Goal: Information Seeking & Learning: Learn about a topic

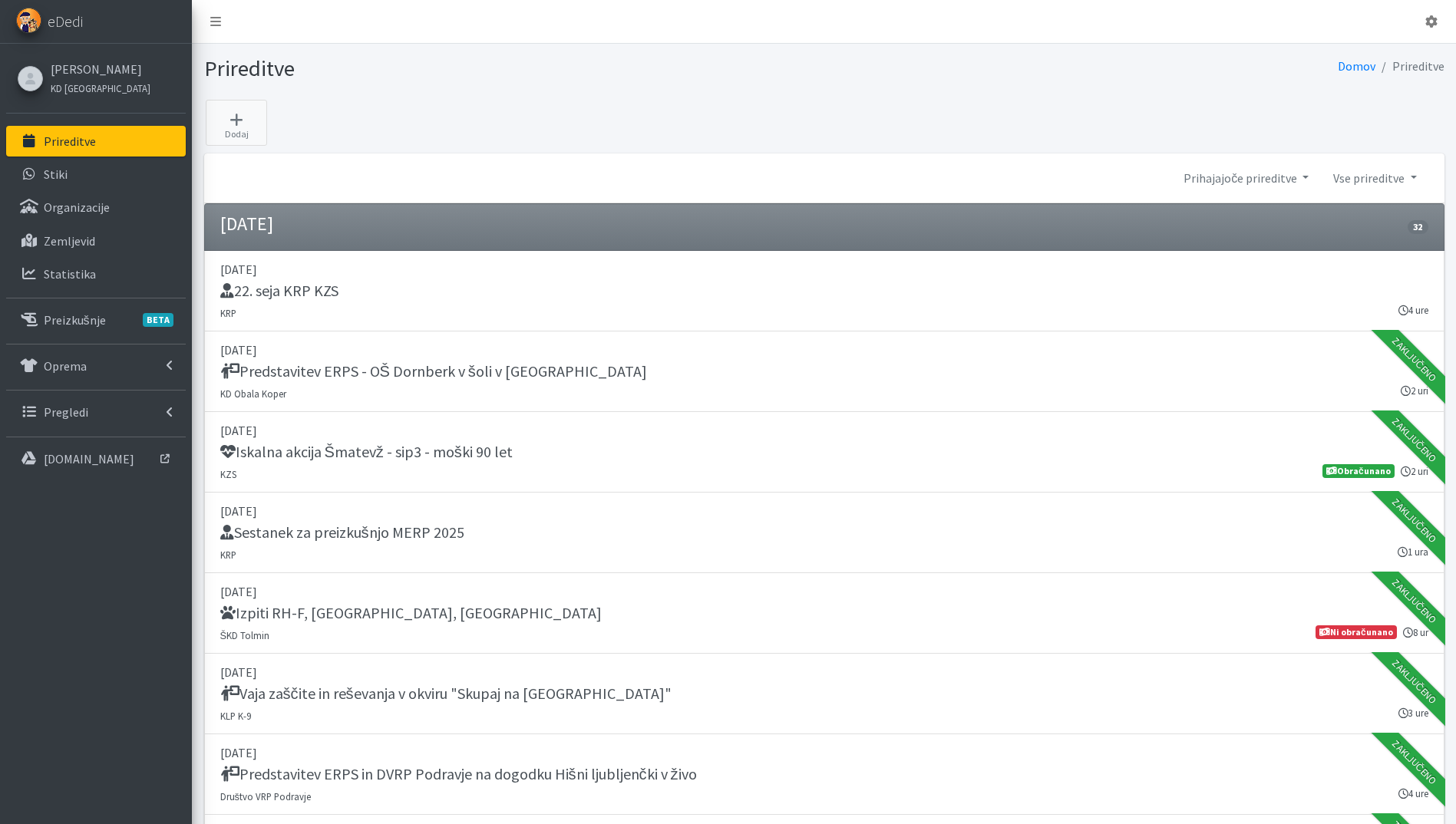
click at [93, 143] on p "Prireditve" at bounding box center [69, 141] width 52 height 15
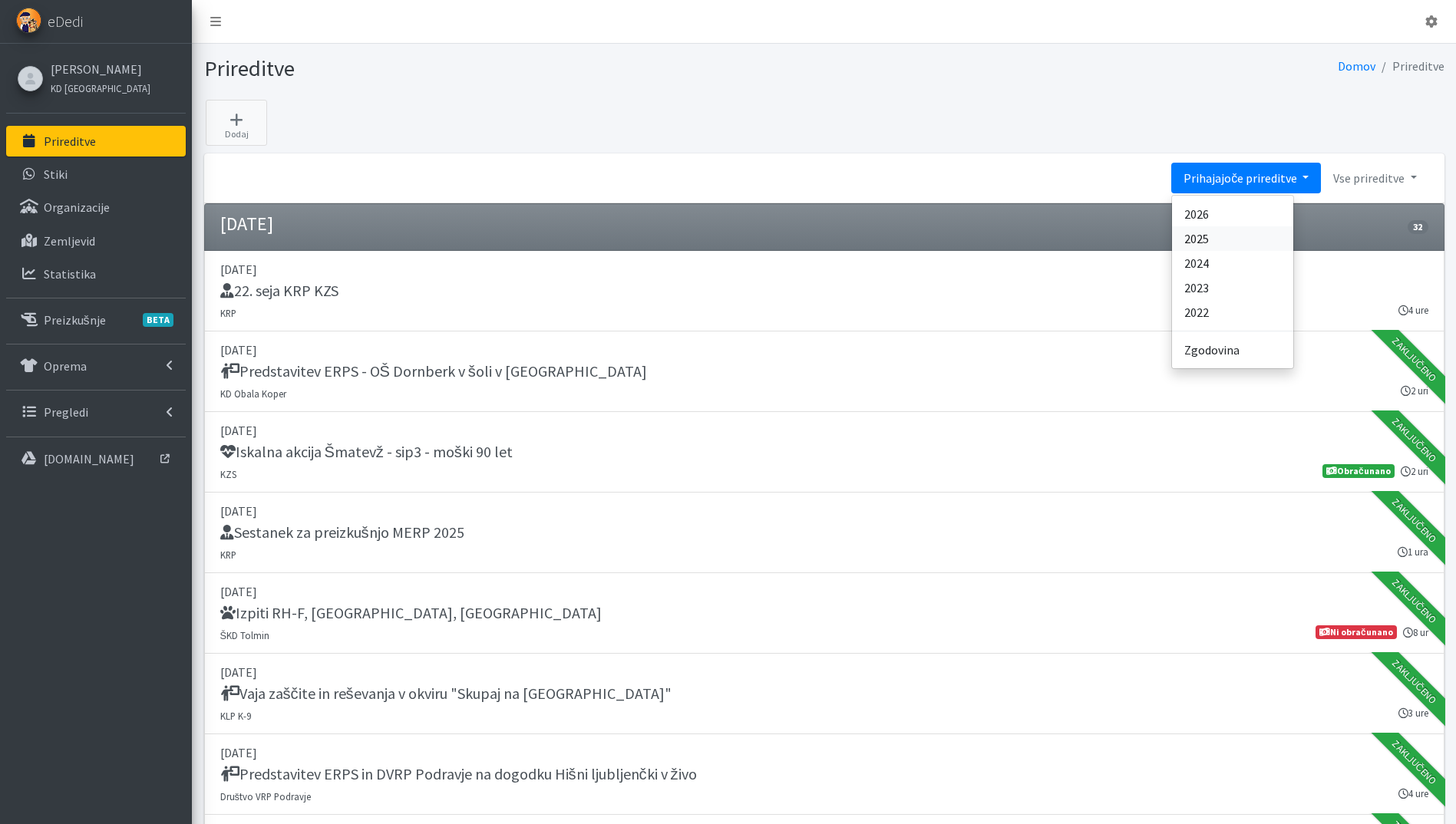
click at [1250, 245] on link "2025" at bounding box center [1232, 238] width 122 height 25
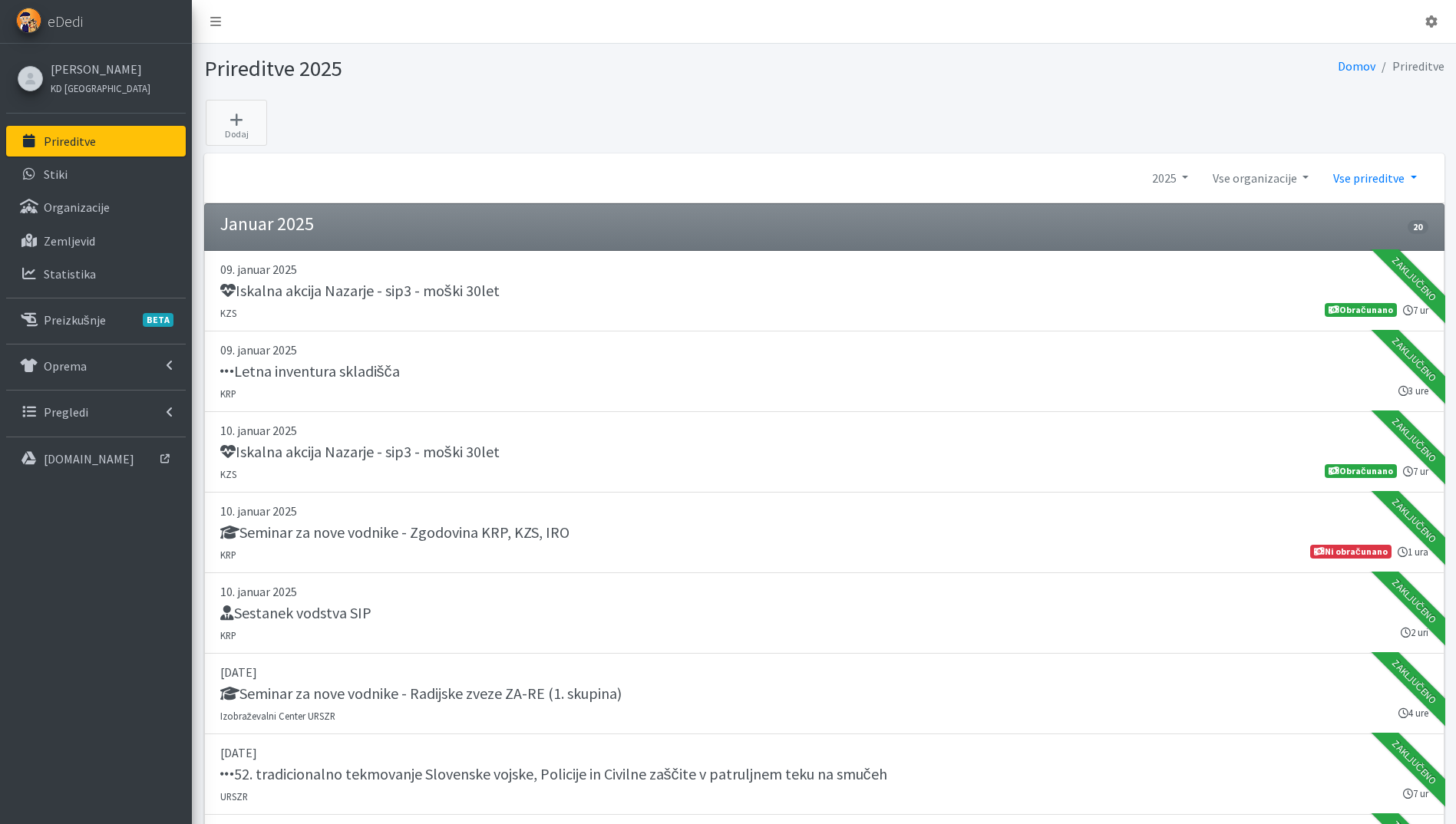
drag, startPoint x: 1361, startPoint y: 178, endPoint x: 1351, endPoint y: 172, distance: 11.7
click at [1362, 178] on link "Vse prireditve" at bounding box center [1374, 178] width 107 height 31
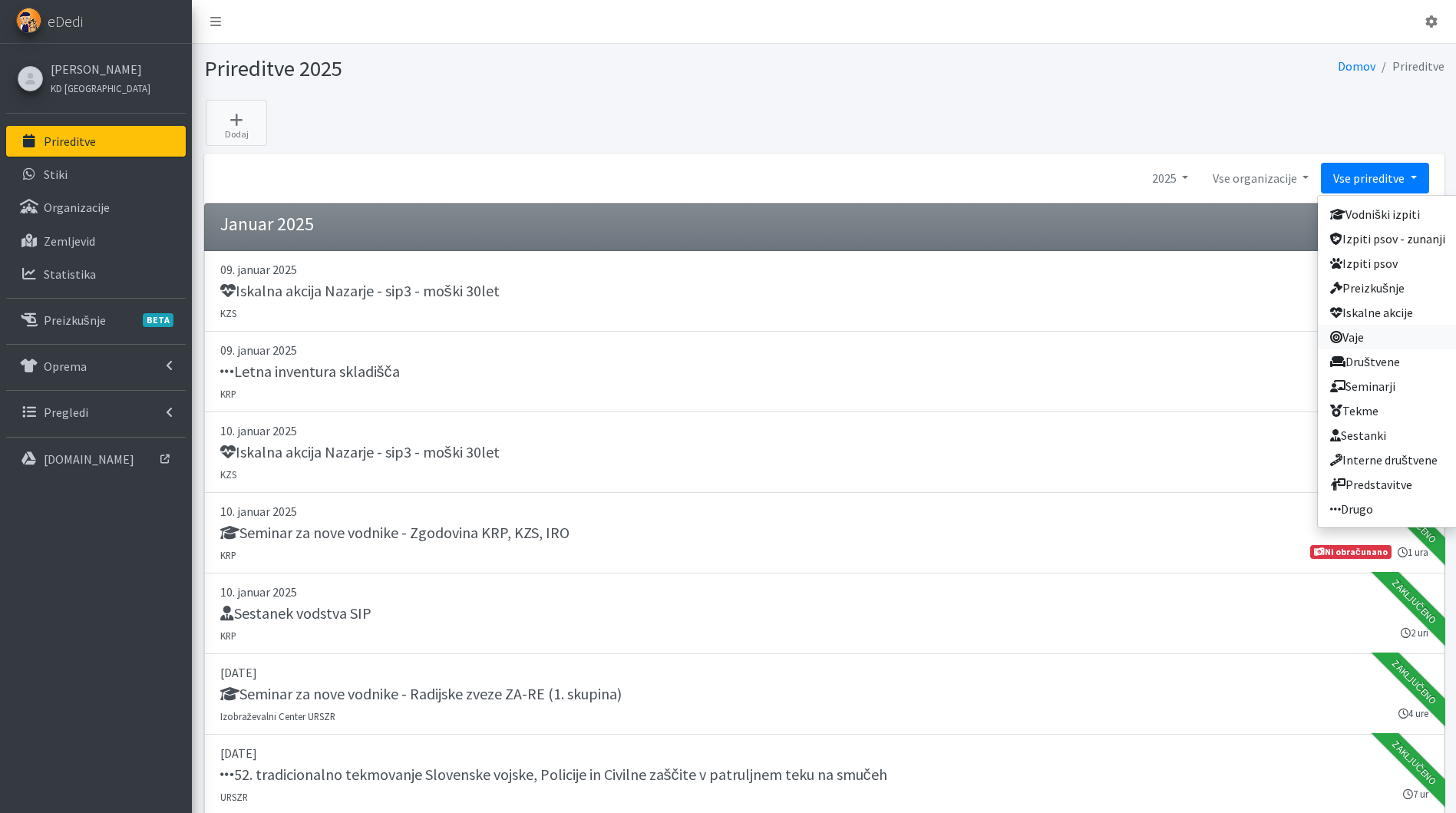
click at [1391, 333] on link "Vaje" at bounding box center [1388, 336] width 139 height 25
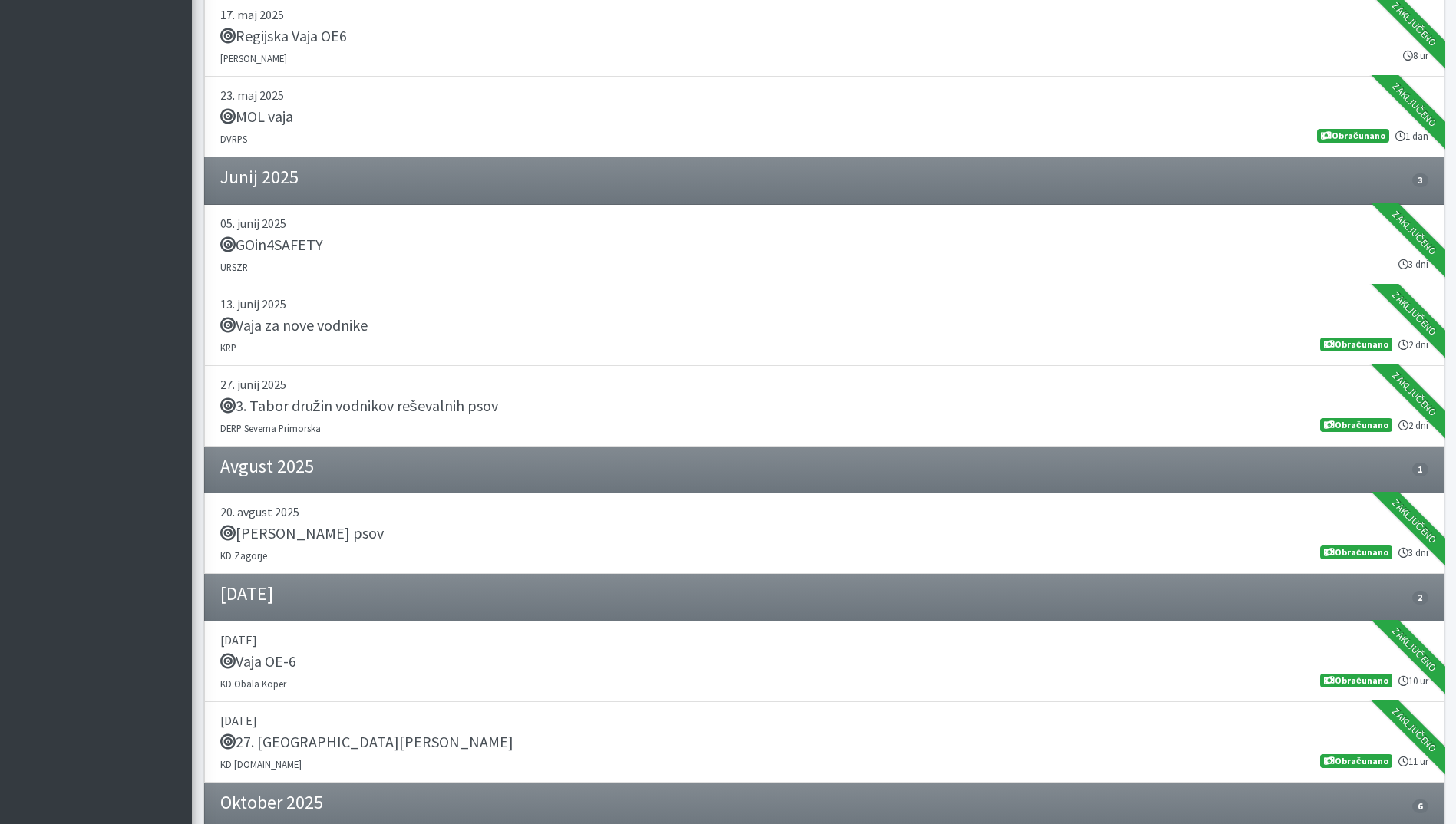
scroll to position [1381, 0]
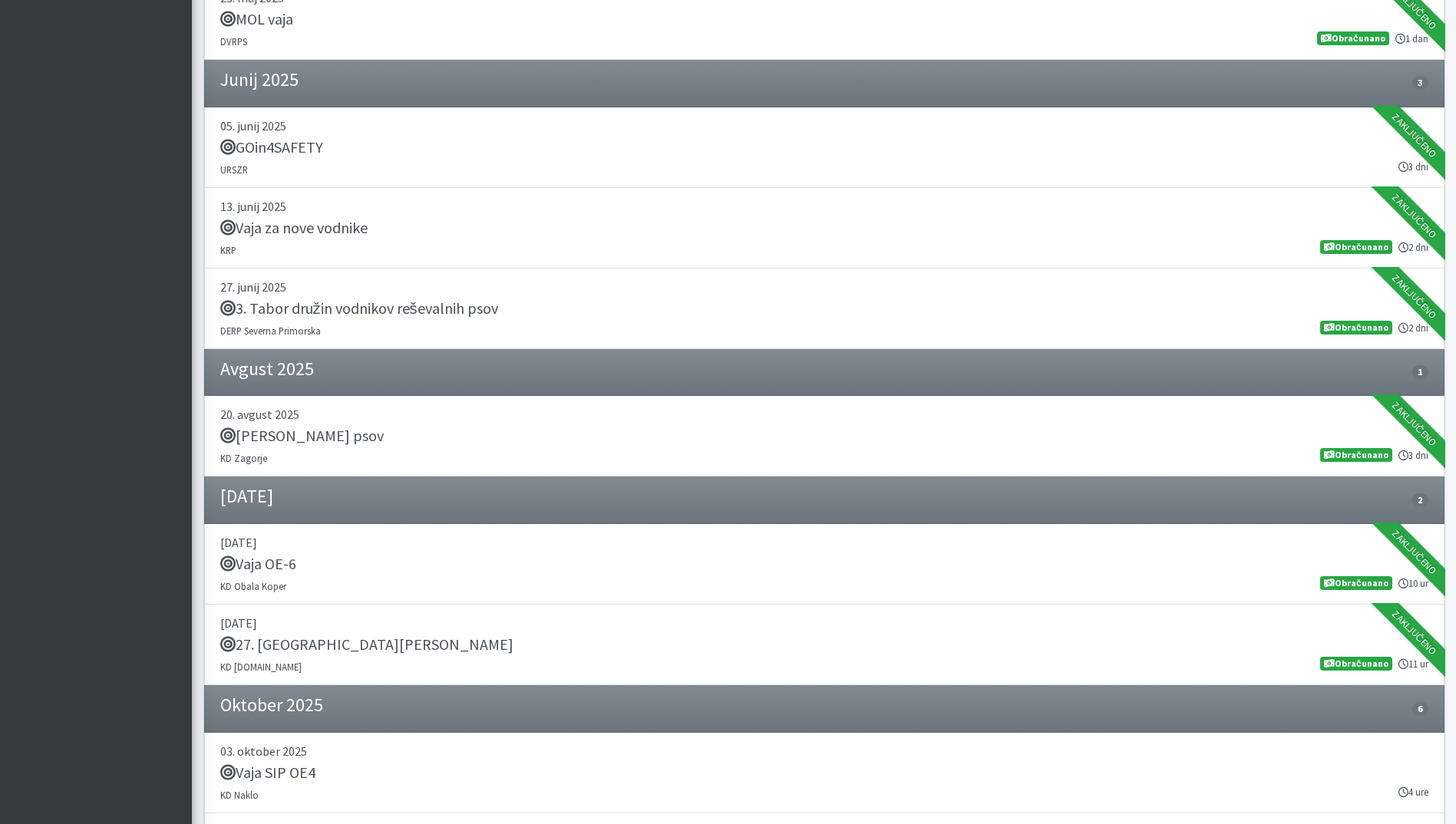
click at [497, 477] on li "September 2025 2" at bounding box center [824, 500] width 1241 height 48
click at [503, 440] on div "[PERSON_NAME] psov" at bounding box center [824, 437] width 1209 height 21
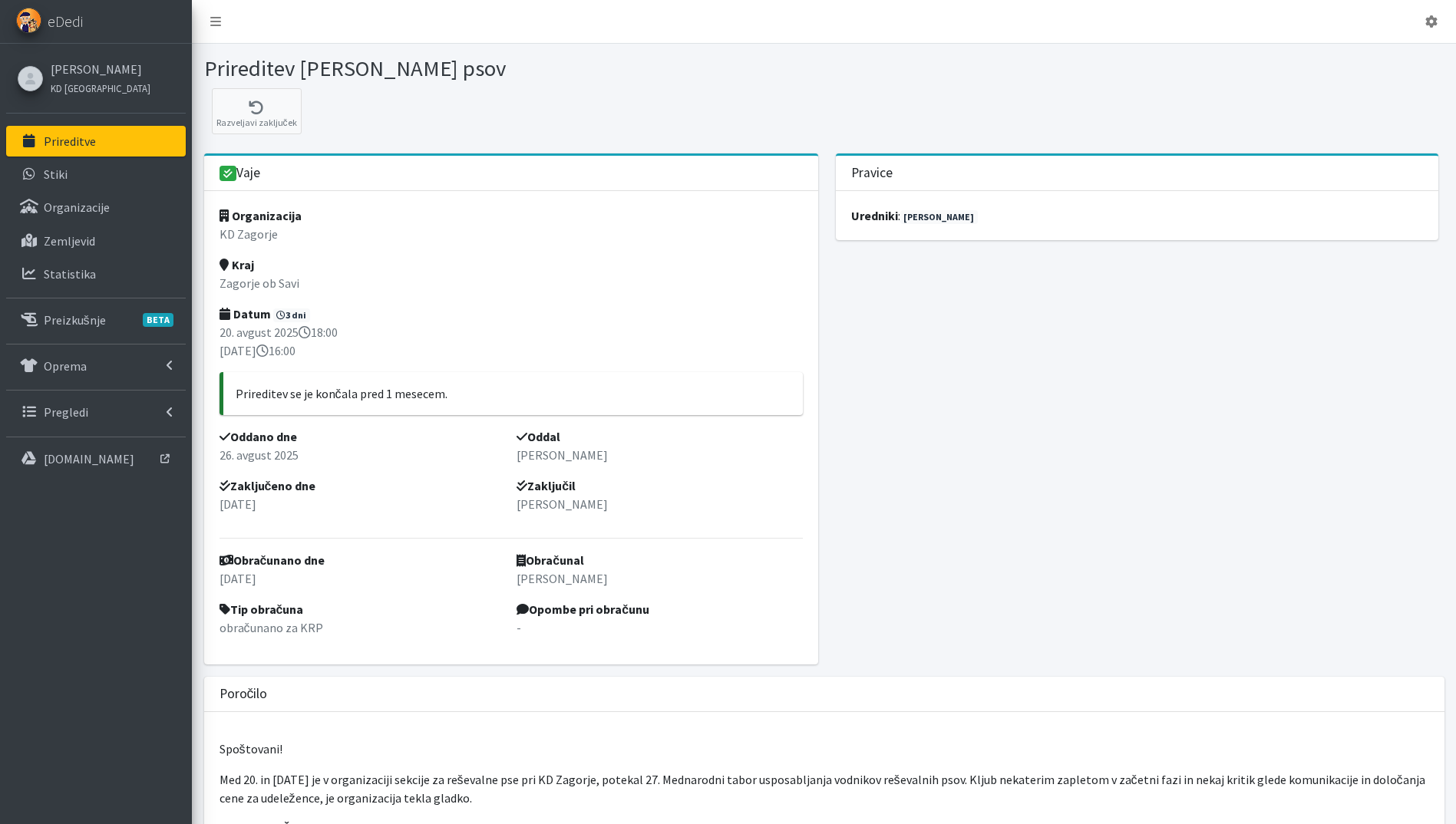
scroll to position [460, 0]
